Goal: Task Accomplishment & Management: Use online tool/utility

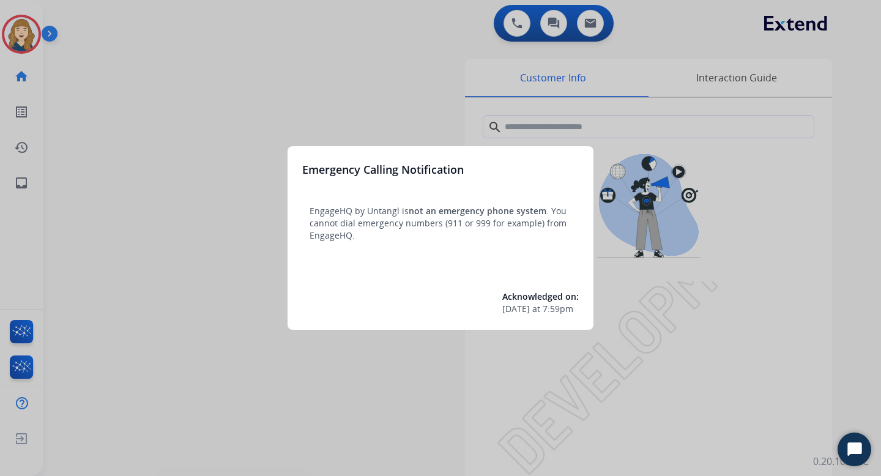
click at [155, 122] on div at bounding box center [440, 238] width 881 height 476
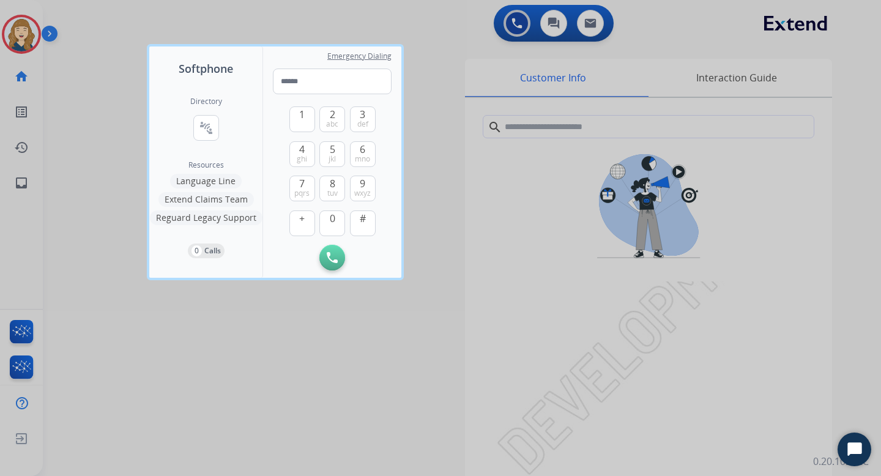
click at [101, 186] on div at bounding box center [440, 238] width 881 height 476
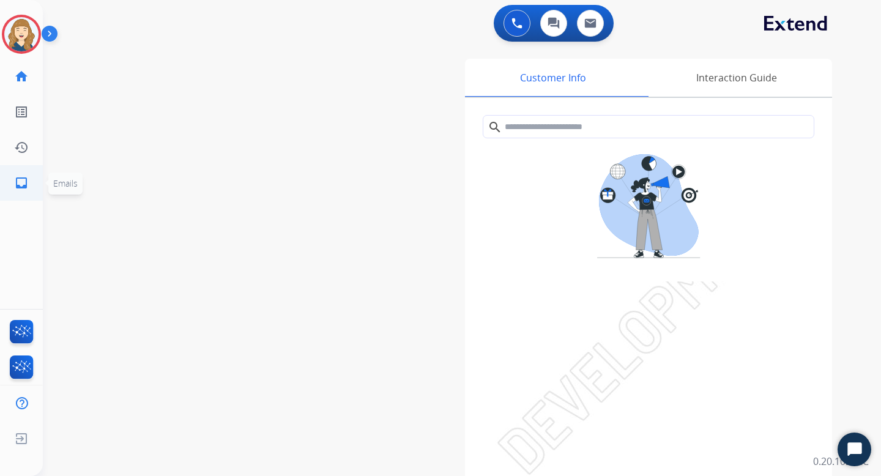
click at [27, 181] on mat-icon "inbox" at bounding box center [21, 183] width 15 height 15
select select "**********"
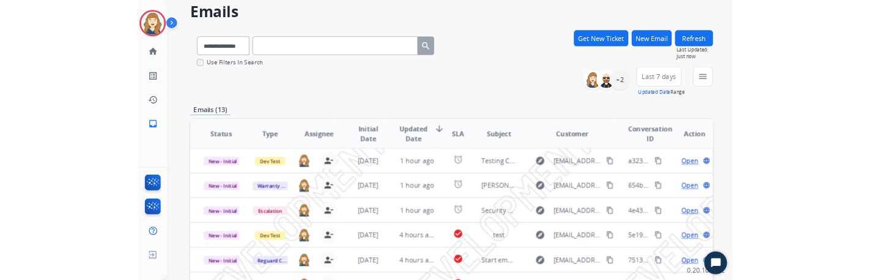
scroll to position [50, 0]
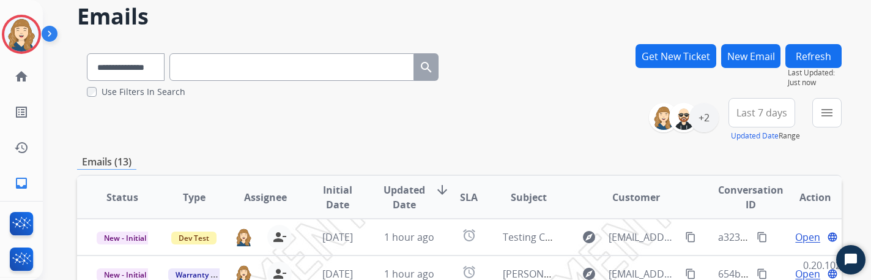
click at [670, 60] on button "Get New Ticket" at bounding box center [676, 56] width 81 height 24
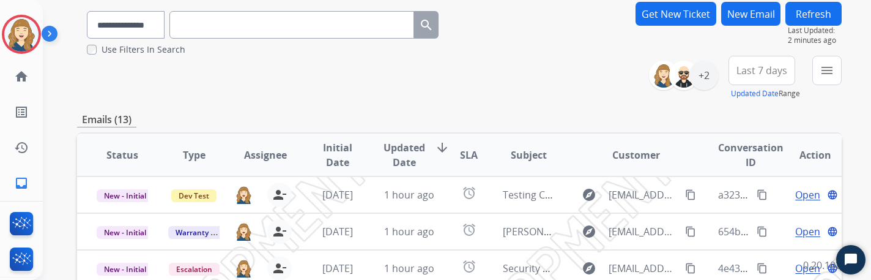
scroll to position [67, 0]
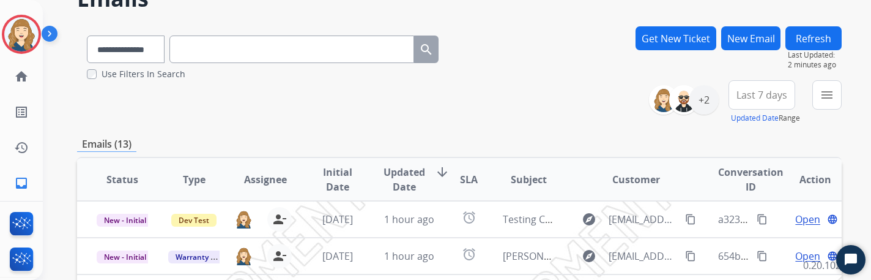
click at [683, 40] on button "Get New Ticket" at bounding box center [676, 38] width 81 height 24
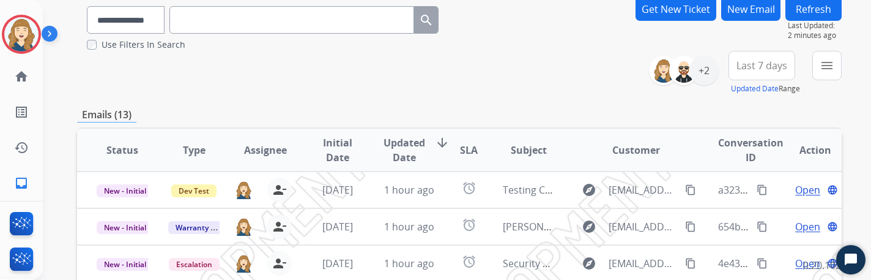
scroll to position [93, 0]
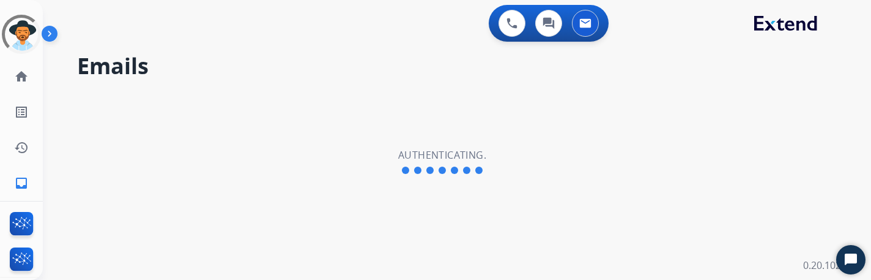
select select "**********"
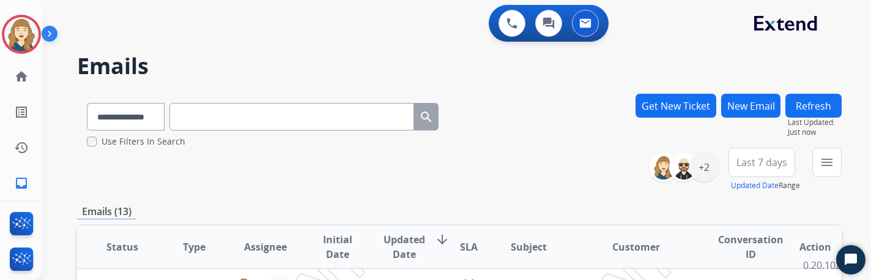
click at [681, 109] on button "Get New Ticket" at bounding box center [676, 106] width 81 height 24
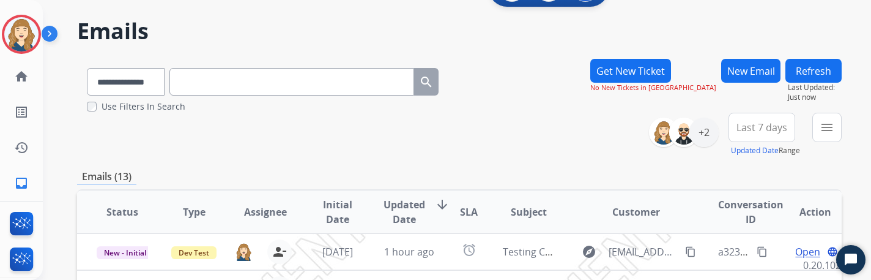
scroll to position [50, 0]
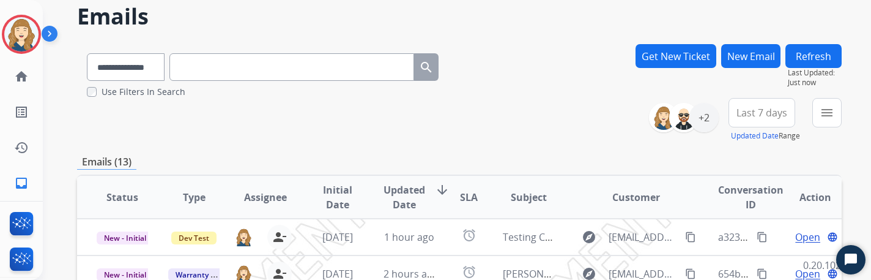
click at [685, 61] on button "Get New Ticket" at bounding box center [676, 56] width 81 height 24
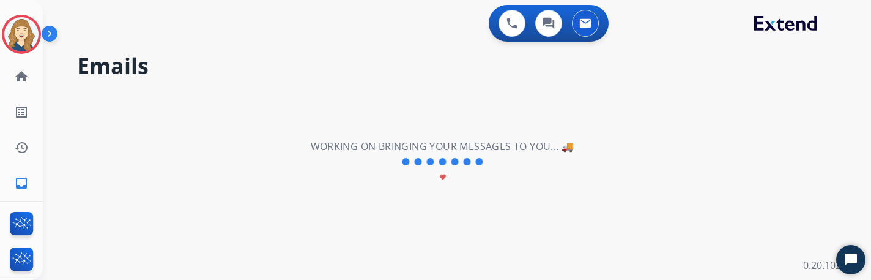
scroll to position [0, 0]
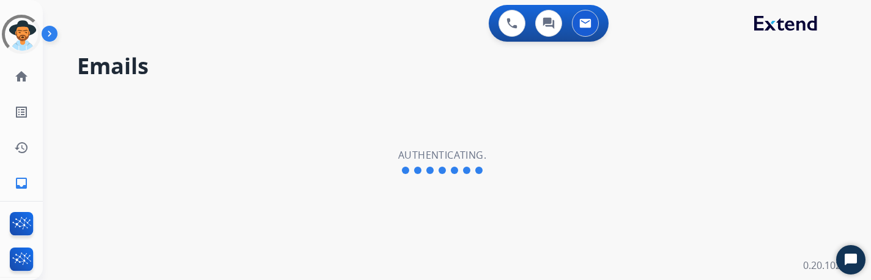
select select "**********"
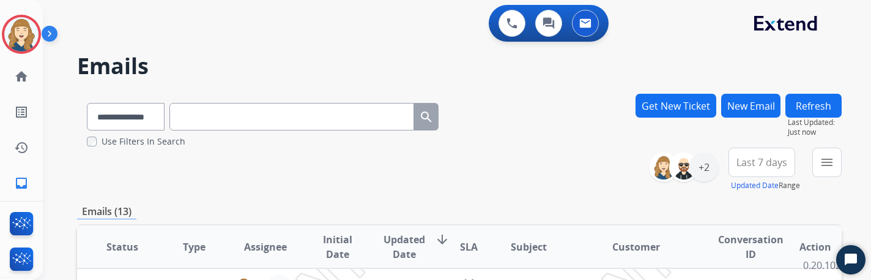
click at [687, 103] on button "Get New Ticket" at bounding box center [676, 106] width 81 height 24
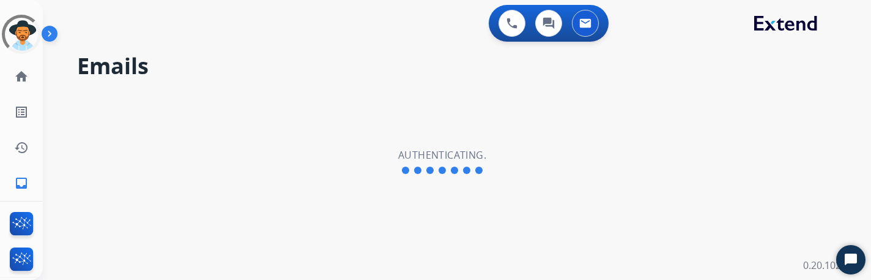
select select "**********"
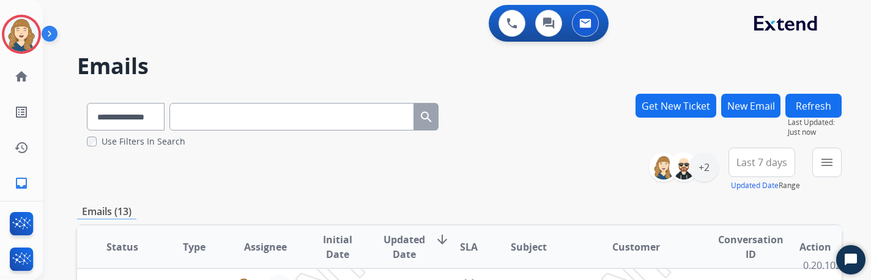
click at [674, 99] on button "Get New Ticket" at bounding box center [676, 106] width 81 height 24
click at [684, 113] on button "Get New Ticket" at bounding box center [676, 106] width 81 height 24
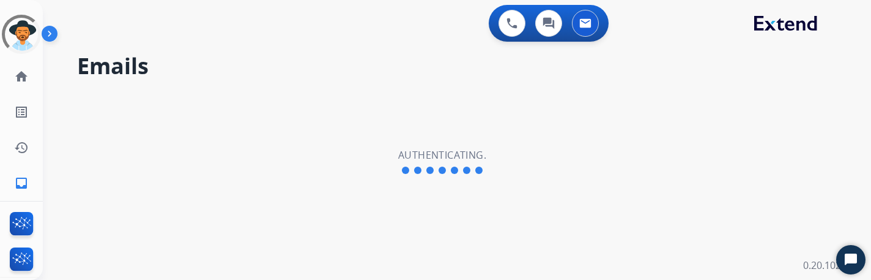
select select "**********"
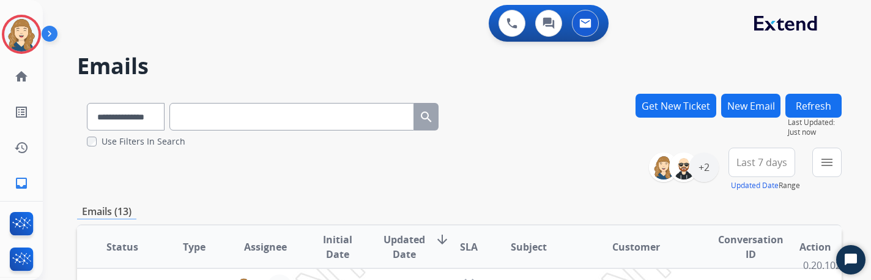
click at [703, 111] on button "Get New Ticket" at bounding box center [676, 106] width 81 height 24
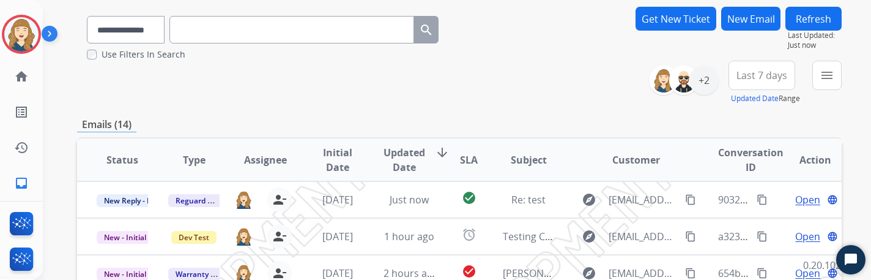
scroll to position [84, 0]
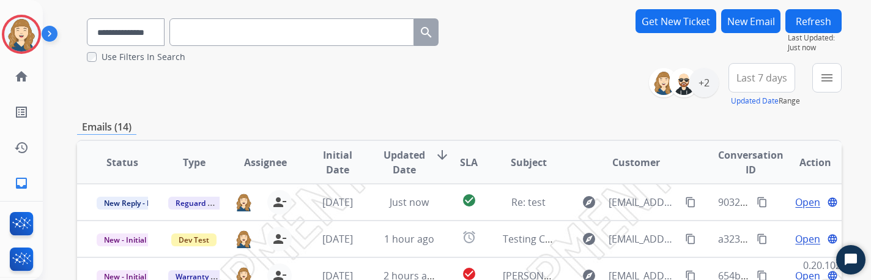
click at [686, 19] on button "Get New Ticket" at bounding box center [676, 21] width 81 height 24
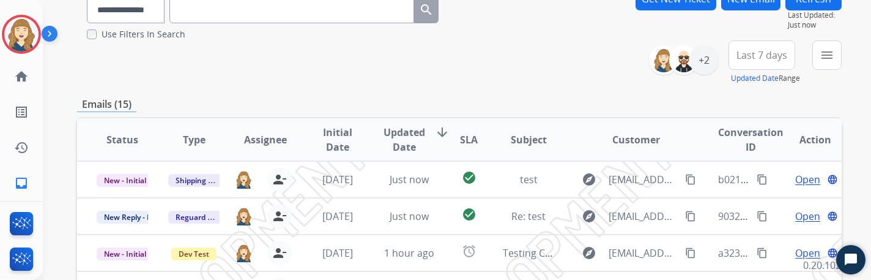
scroll to position [0, 0]
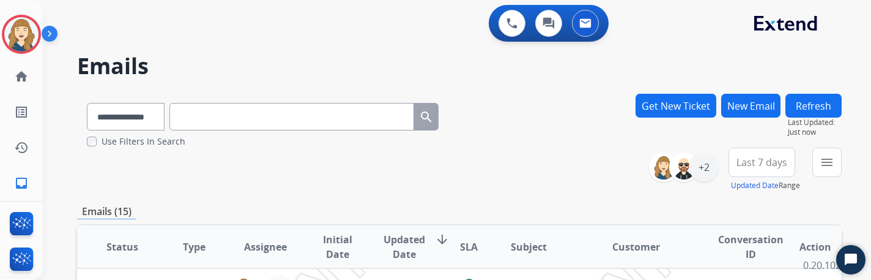
click at [680, 110] on button "Get New Ticket" at bounding box center [676, 106] width 81 height 24
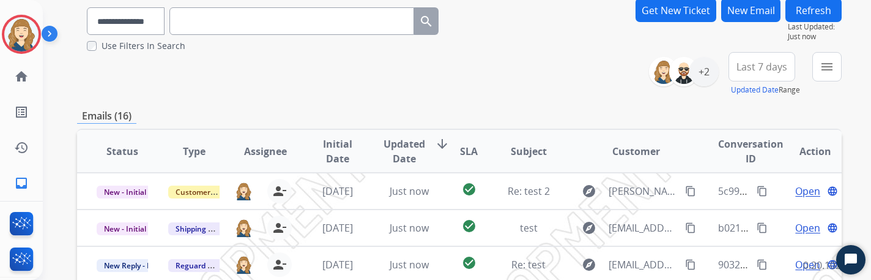
click at [710, 17] on button "Get New Ticket" at bounding box center [676, 10] width 81 height 24
